Goal: Task Accomplishment & Management: Manage account settings

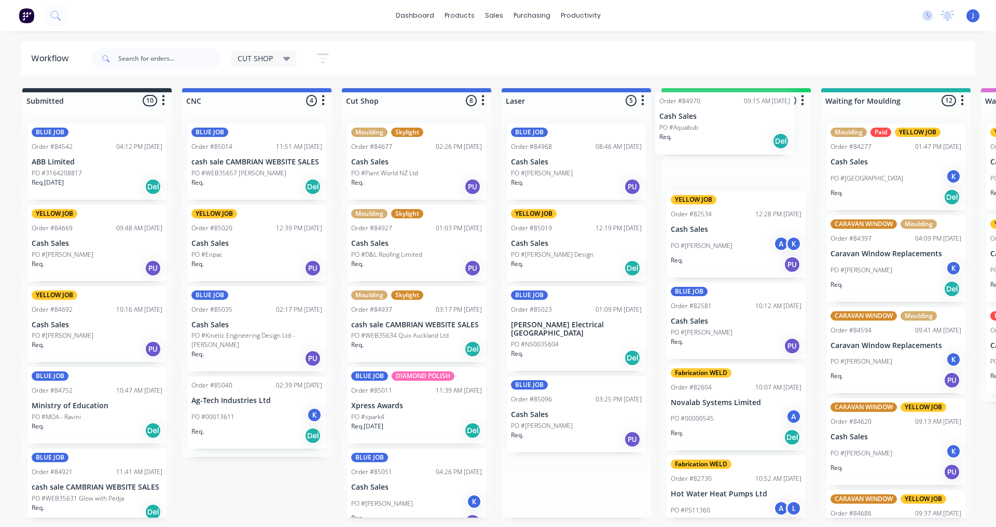
drag, startPoint x: 540, startPoint y: 240, endPoint x: 700, endPoint y: 129, distance: 194.6
click at [698, 152] on p "Cash Sales" at bounding box center [736, 147] width 131 height 9
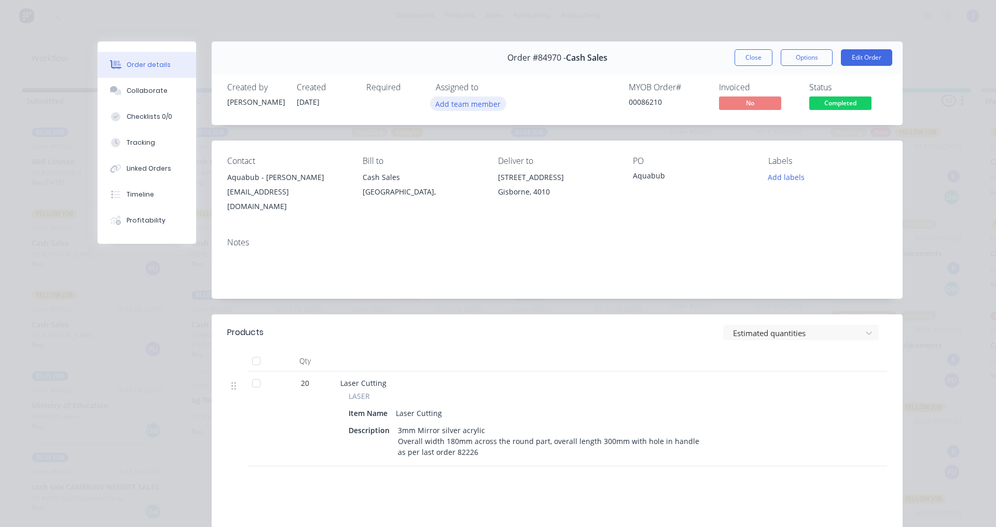
click at [451, 108] on button "Add team member" at bounding box center [468, 104] width 76 height 14
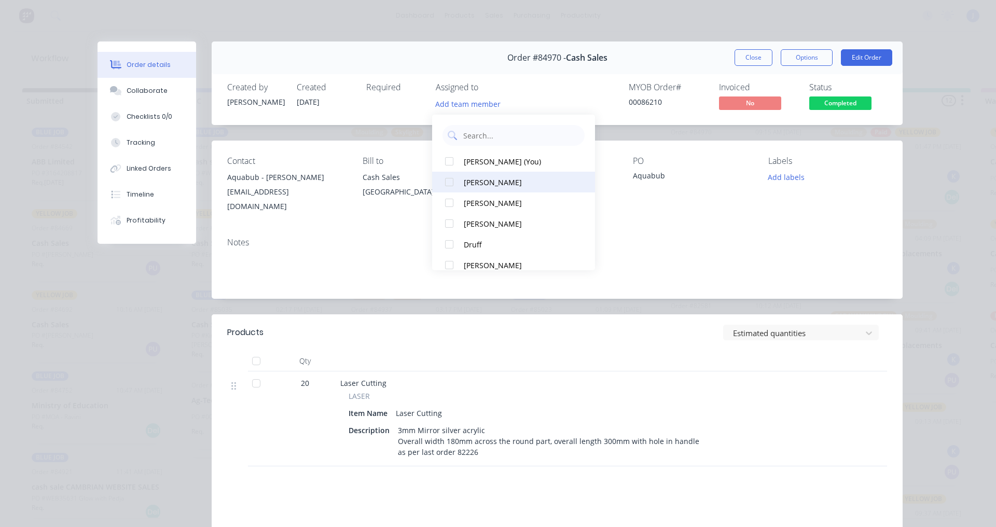
click at [448, 181] on div at bounding box center [449, 182] width 21 height 21
click at [743, 56] on button "Close" at bounding box center [754, 57] width 38 height 17
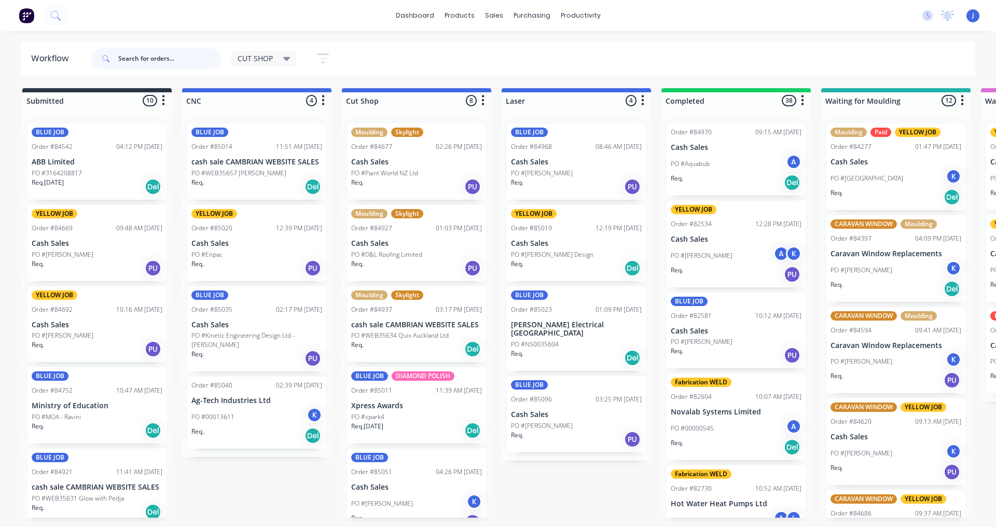
click at [146, 57] on input "text" at bounding box center [169, 58] width 103 height 21
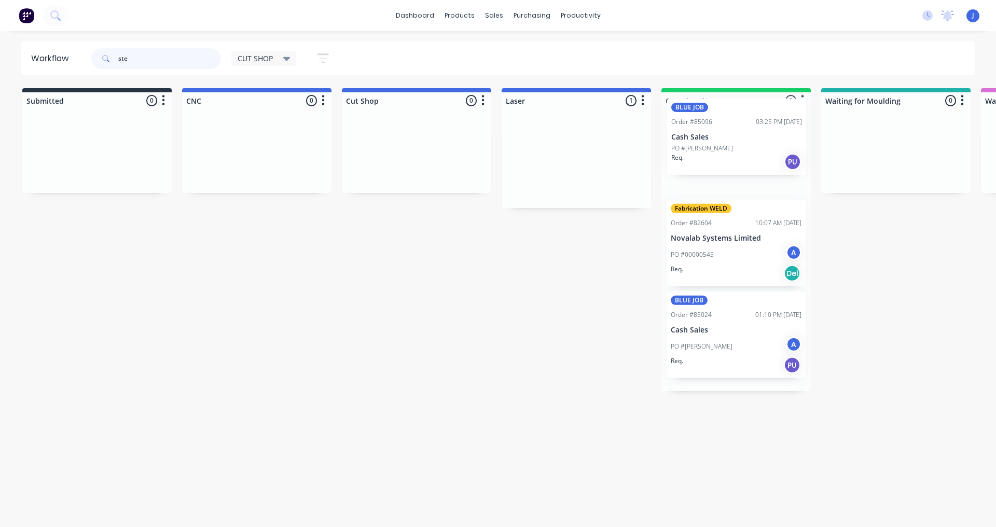
drag, startPoint x: 540, startPoint y: 184, endPoint x: 708, endPoint y: 158, distance: 170.1
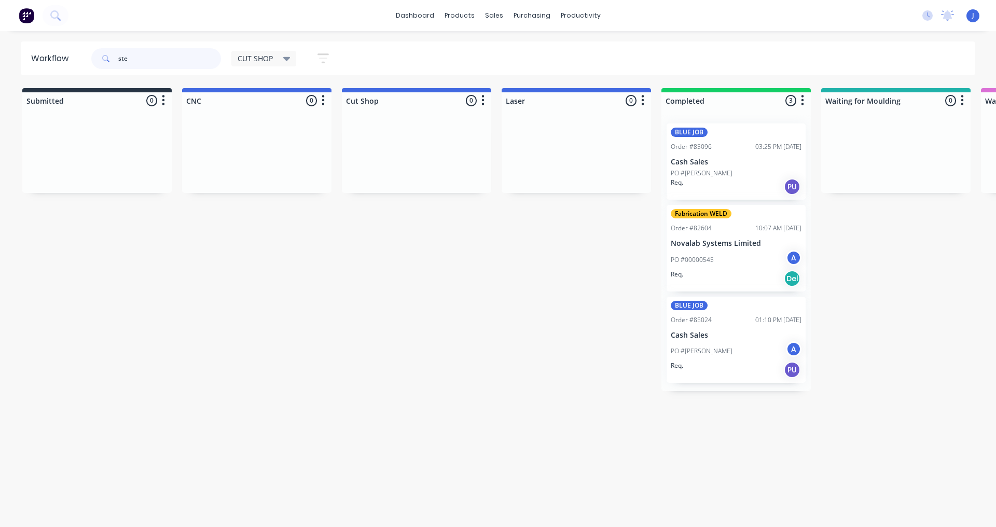
type input "ste"
click at [707, 165] on p "Cash Sales" at bounding box center [736, 162] width 131 height 9
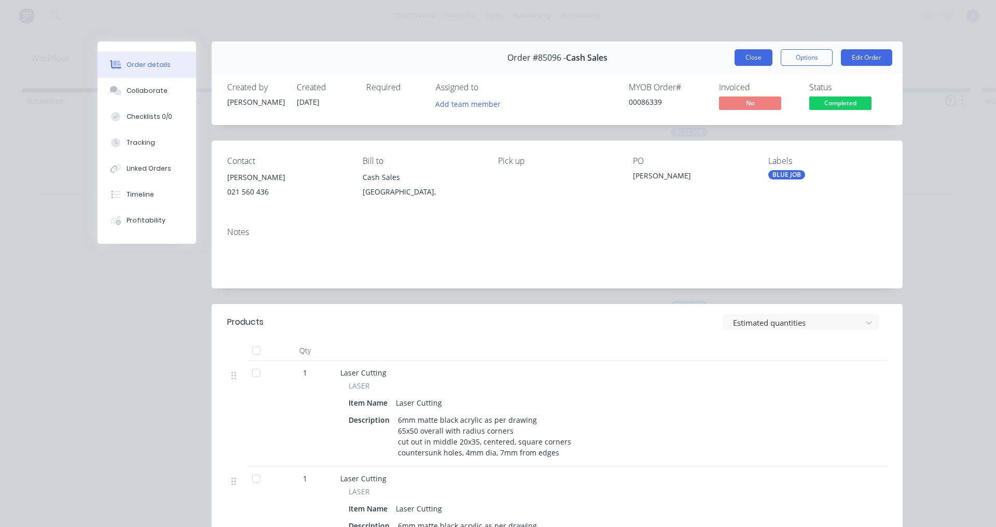
click at [745, 63] on button "Close" at bounding box center [754, 57] width 38 height 17
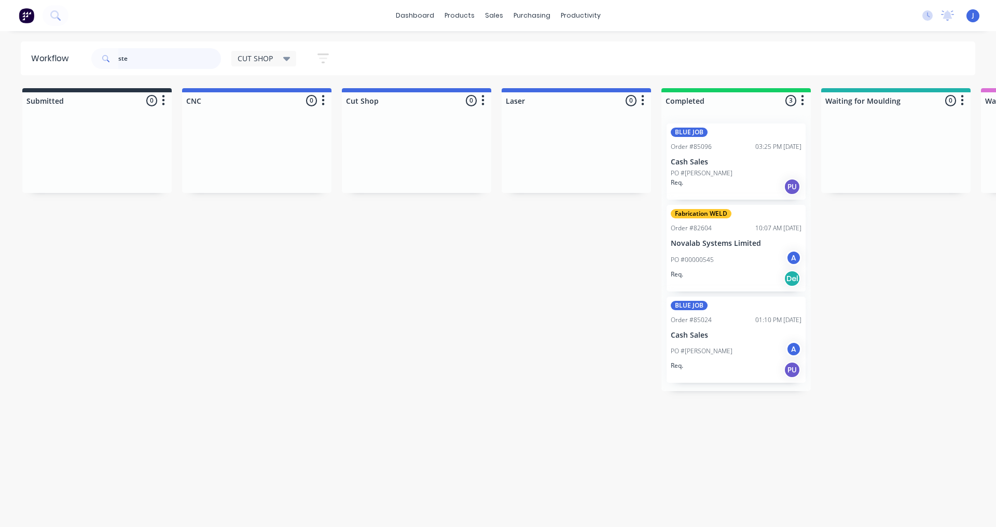
drag, startPoint x: 133, startPoint y: 55, endPoint x: 74, endPoint y: 52, distance: 58.7
click at [74, 52] on header "Workflow ste CUT SHOP Save new view None edit CUT SHOP (Default) edit DISPATCH …" at bounding box center [498, 59] width 955 height 34
